Goal: Task Accomplishment & Management: Manage account settings

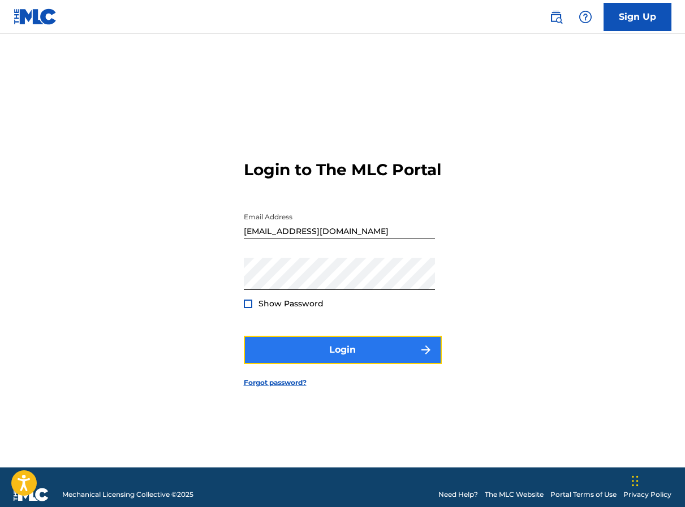
click at [328, 355] on button "Login" at bounding box center [343, 350] width 198 height 28
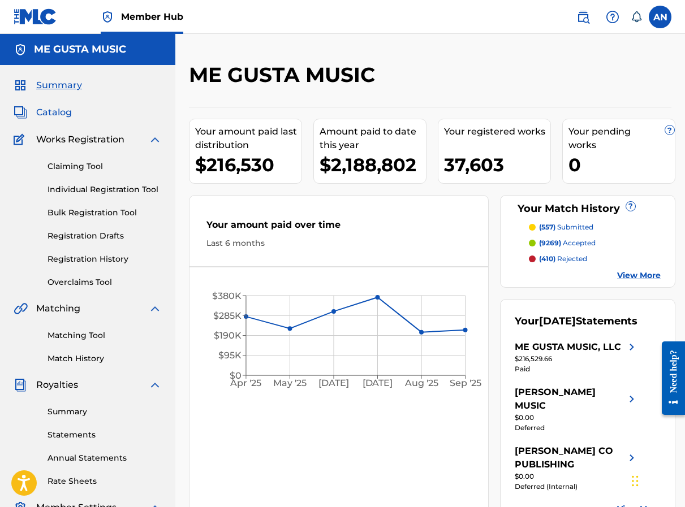
click at [64, 115] on span "Catalog" at bounding box center [54, 113] width 36 height 14
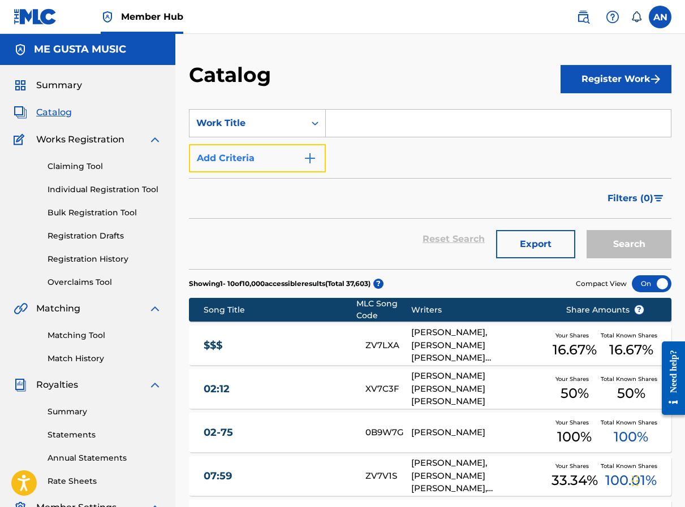
click at [298, 158] on button "Add Criteria" at bounding box center [257, 158] width 137 height 28
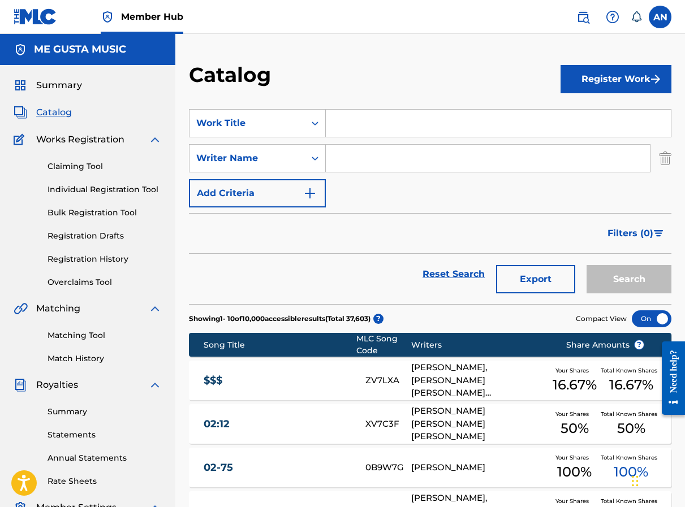
click at [349, 163] on input "Search Form" at bounding box center [488, 158] width 324 height 27
type input "amanfu"
click at [364, 115] on input "Search Form" at bounding box center [498, 123] width 345 height 27
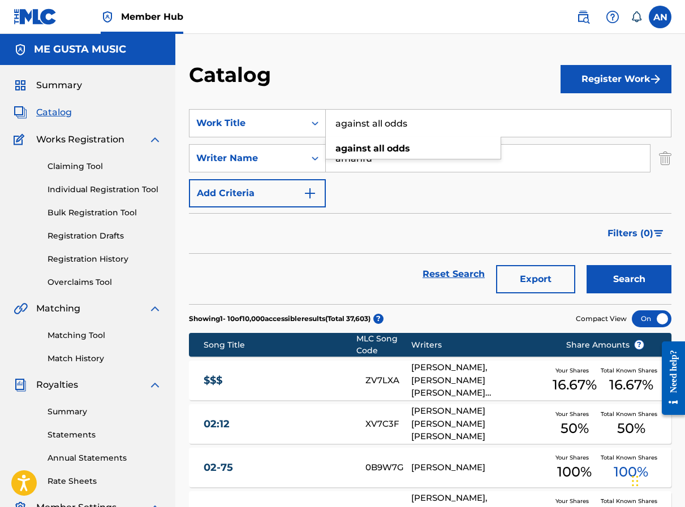
type input "against all odds"
click at [587, 265] on button "Search" at bounding box center [629, 279] width 85 height 28
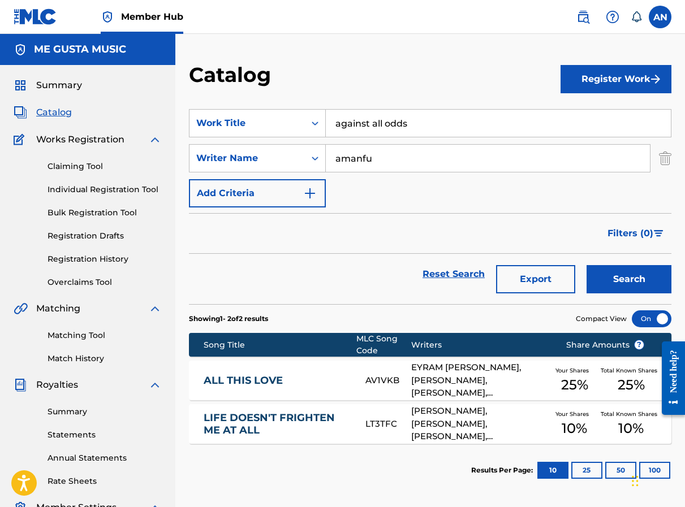
click at [452, 378] on div "EYRAM [PERSON_NAME], [PERSON_NAME], [PERSON_NAME], [PERSON_NAME]" at bounding box center [479, 380] width 137 height 38
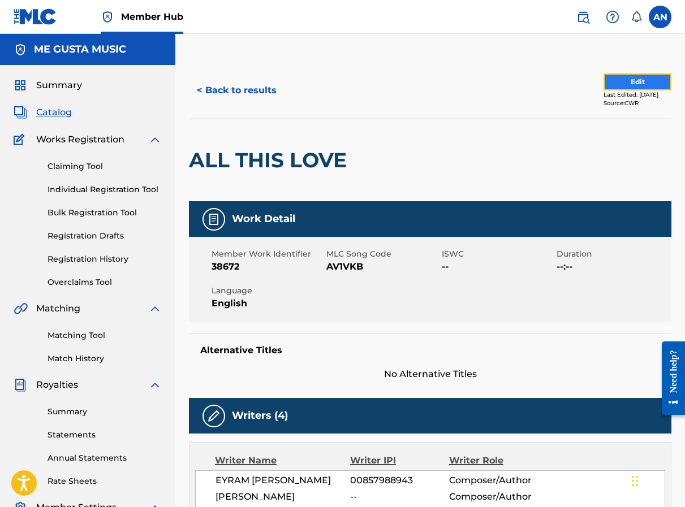
click at [614, 84] on button "Edit" at bounding box center [638, 82] width 68 height 17
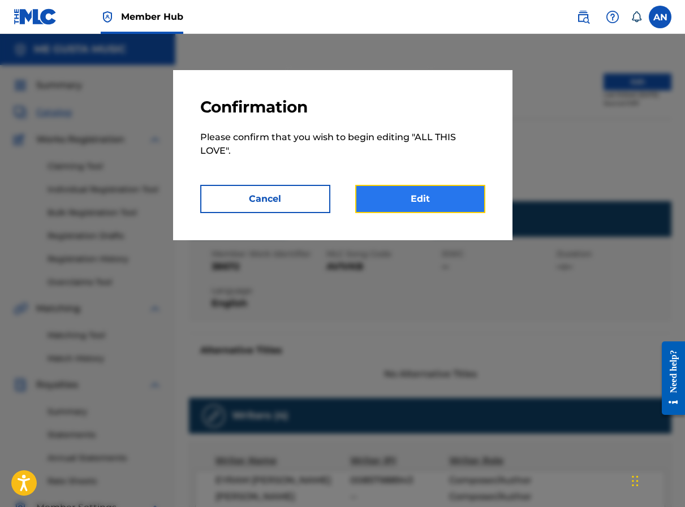
click at [416, 196] on link "Edit" at bounding box center [420, 199] width 130 height 28
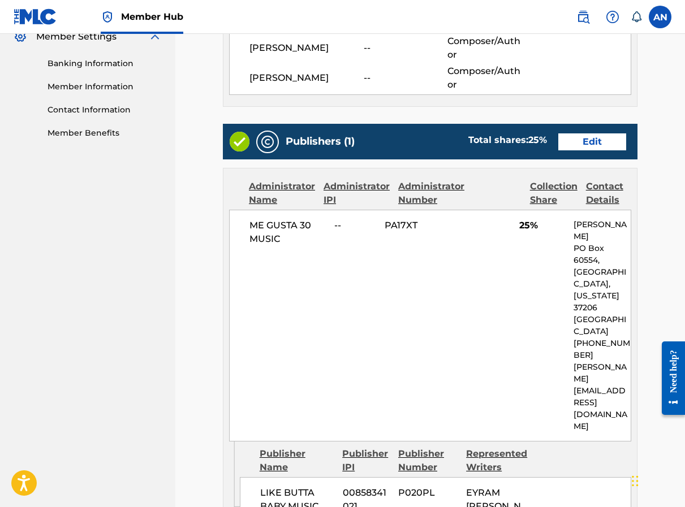
scroll to position [213, 0]
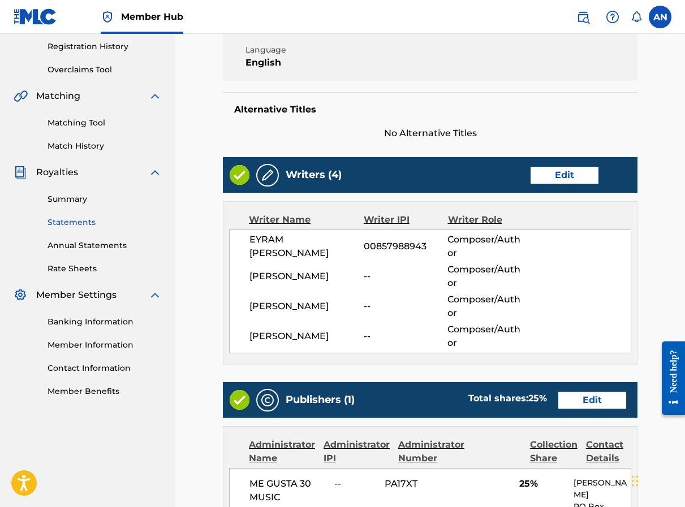
click at [161, 218] on link "Statements" at bounding box center [105, 223] width 114 height 12
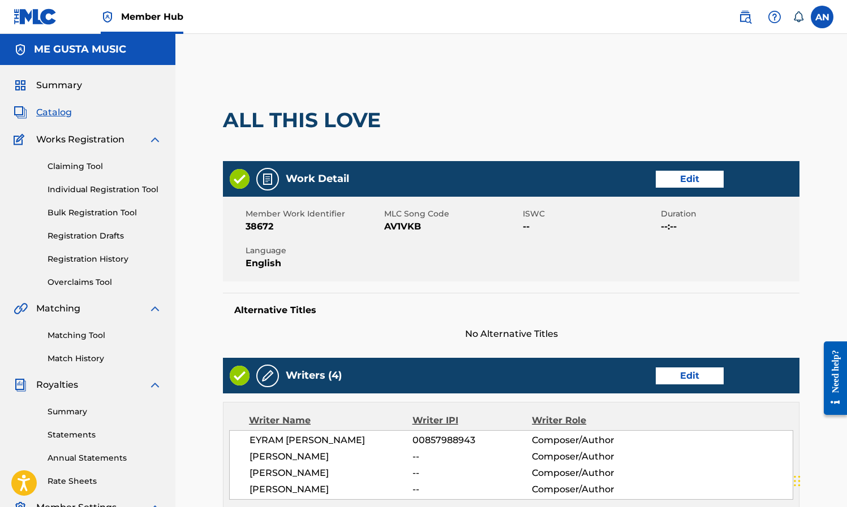
click at [483, 85] on div at bounding box center [452, 120] width 132 height 82
